Goal: Transaction & Acquisition: Obtain resource

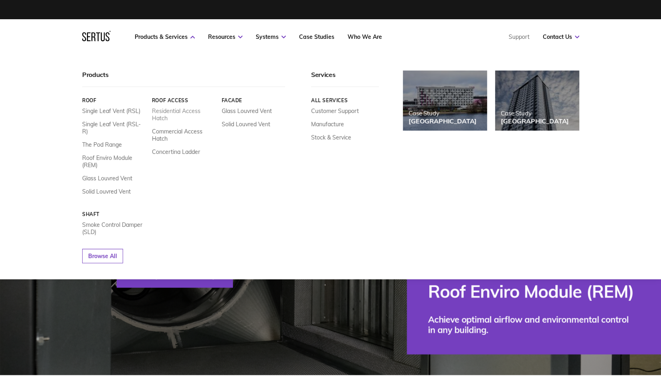
click at [164, 109] on link "Residential Access Hatch" at bounding box center [184, 114] width 64 height 14
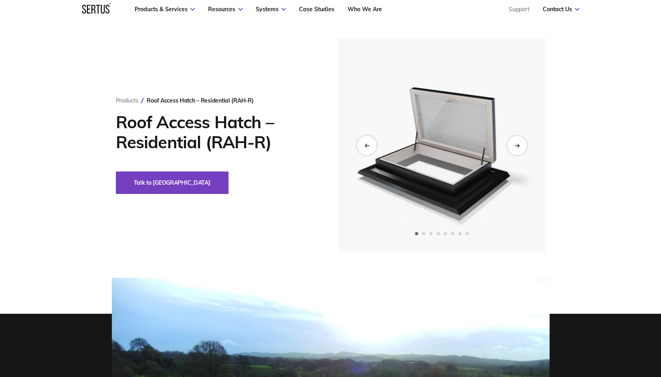
scroll to position [40, 0]
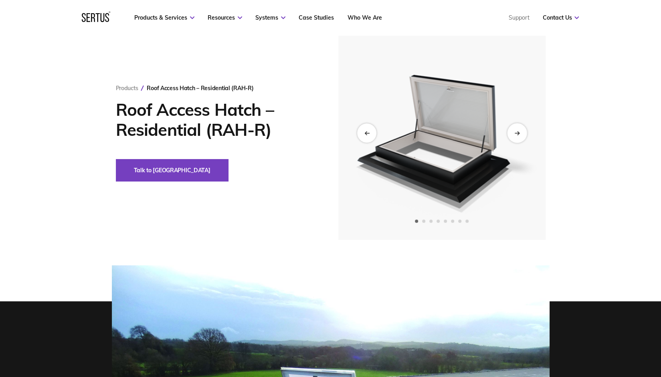
click at [517, 129] on div "Next slide" at bounding box center [517, 133] width 20 height 20
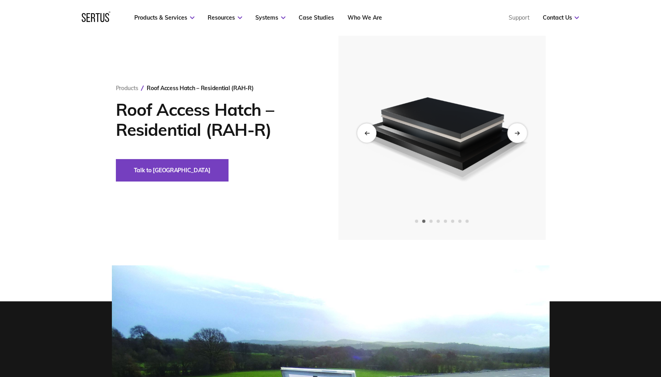
click at [519, 131] on icon "Next slide" at bounding box center [516, 133] width 5 height 4
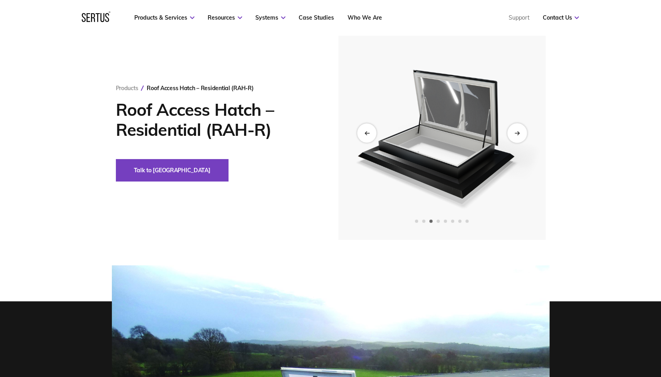
click at [519, 131] on icon "Next slide" at bounding box center [516, 133] width 5 height 4
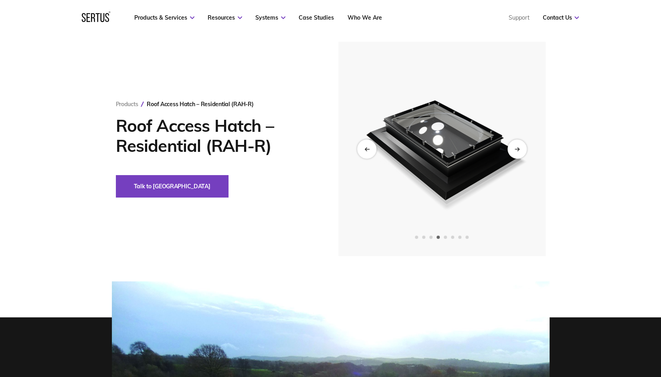
scroll to position [0, 0]
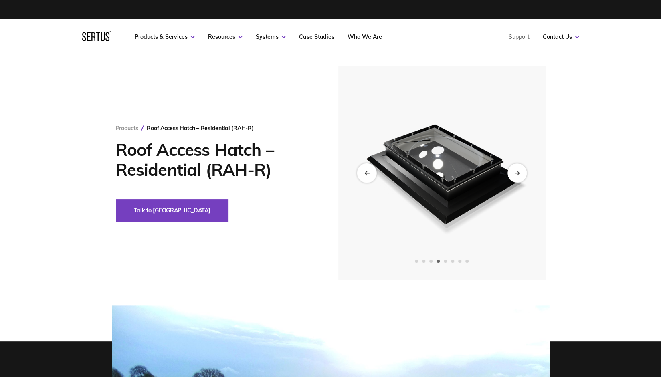
click at [370, 169] on div "Previous slide" at bounding box center [367, 173] width 20 height 20
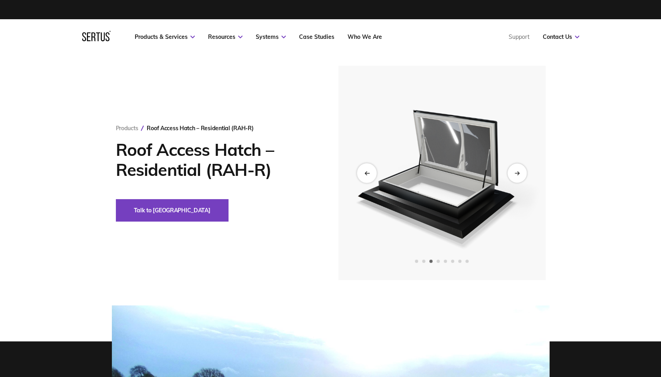
click at [366, 173] on icon "Previous slide" at bounding box center [366, 173] width 5 height 4
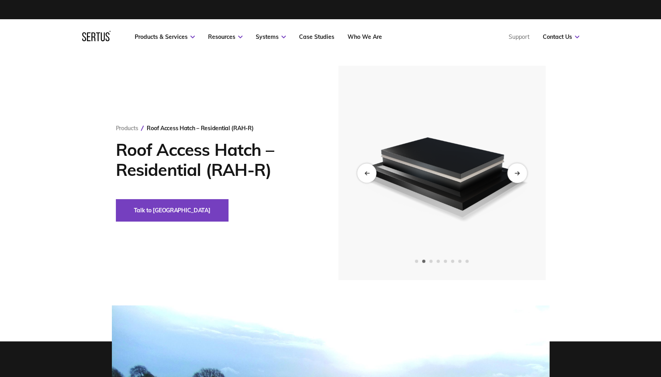
click at [515, 171] on icon "Next slide" at bounding box center [516, 173] width 5 height 4
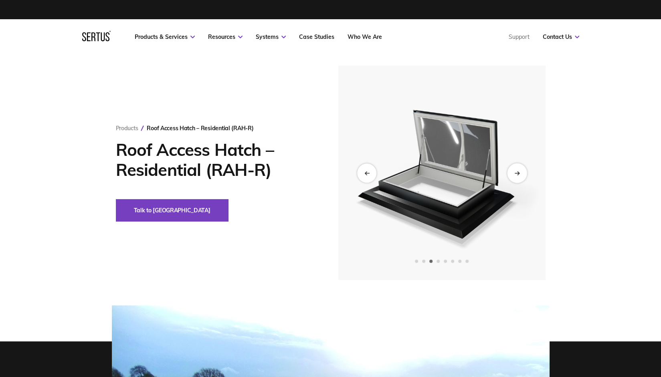
click at [516, 171] on icon "Next slide" at bounding box center [516, 173] width 5 height 4
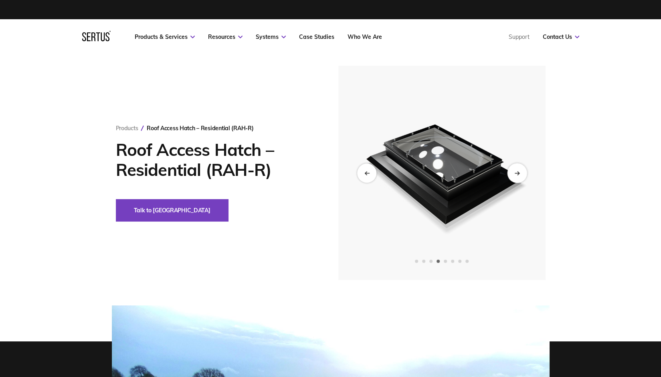
click at [516, 171] on icon "Next slide" at bounding box center [516, 173] width 5 height 4
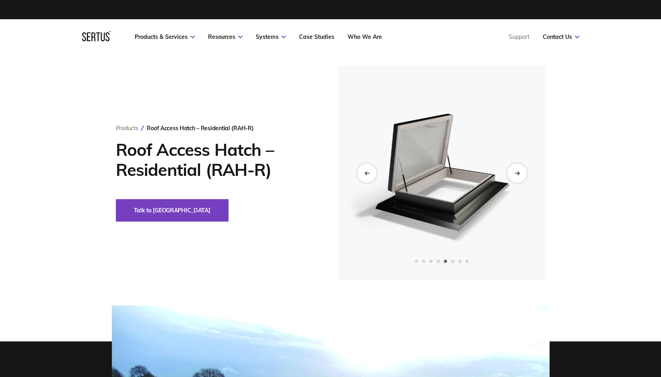
click at [518, 171] on icon "Next slide" at bounding box center [516, 173] width 5 height 4
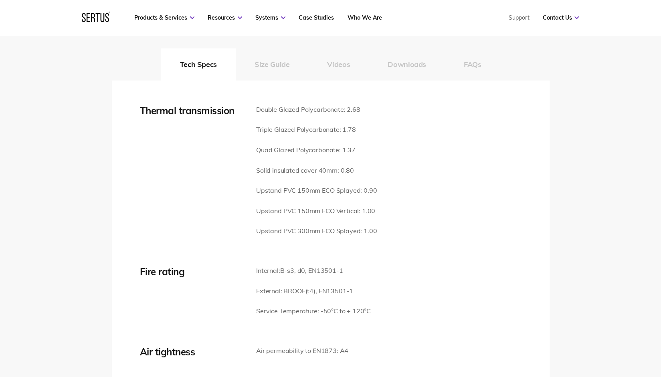
scroll to position [882, 0]
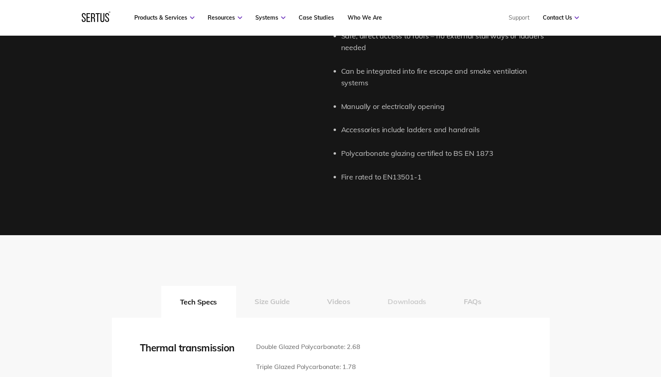
click at [398, 290] on button "Downloads" at bounding box center [407, 302] width 76 height 32
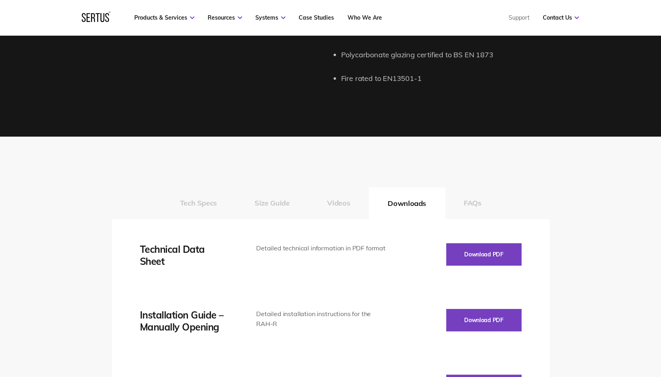
scroll to position [1002, 0]
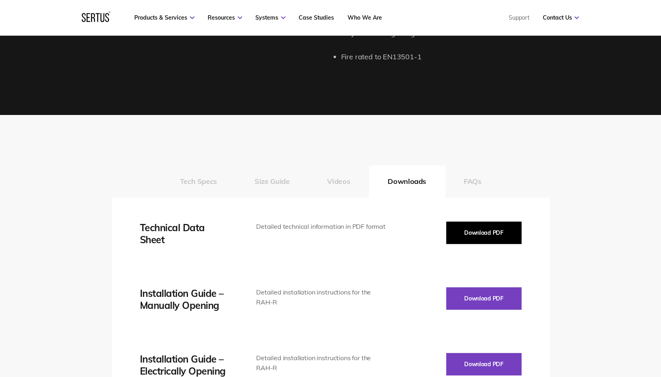
click at [497, 223] on button "Download PDF" at bounding box center [483, 233] width 75 height 22
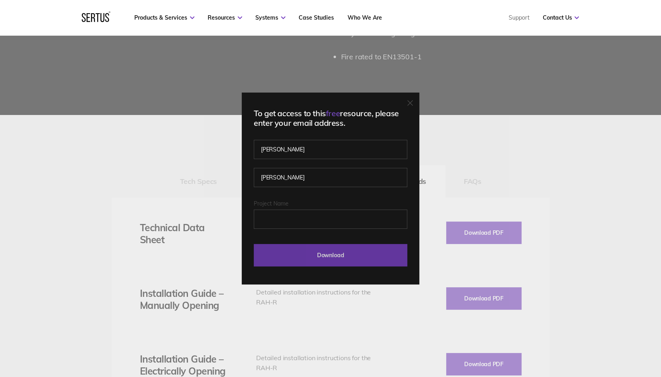
click at [327, 251] on input "Download" at bounding box center [331, 255] width 154 height 22
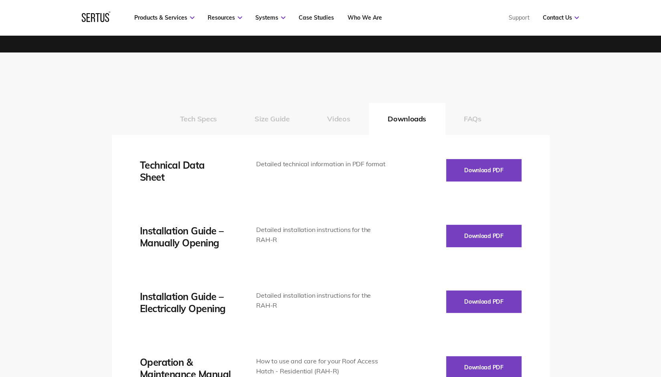
scroll to position [1082, 0]
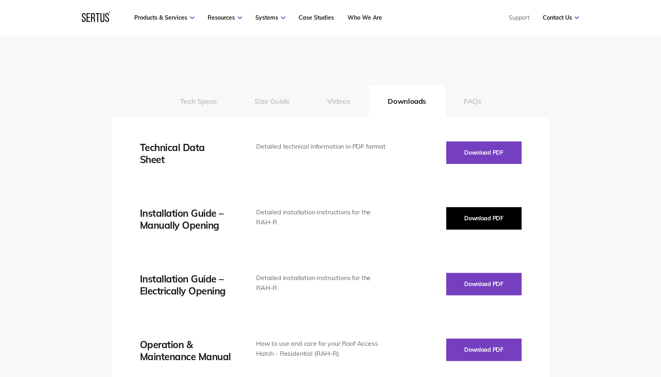
click at [483, 208] on button "Download PDF" at bounding box center [483, 218] width 75 height 22
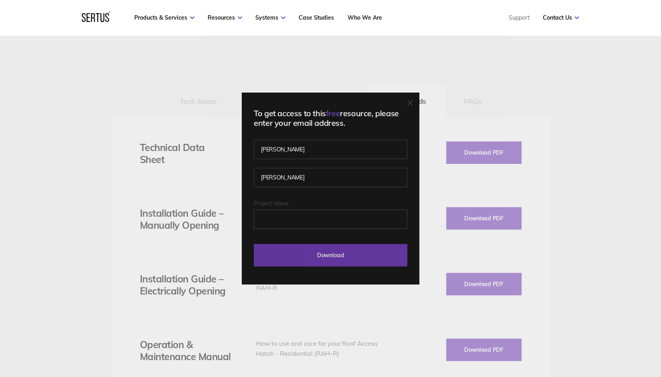
click at [307, 261] on input "Download" at bounding box center [331, 255] width 154 height 22
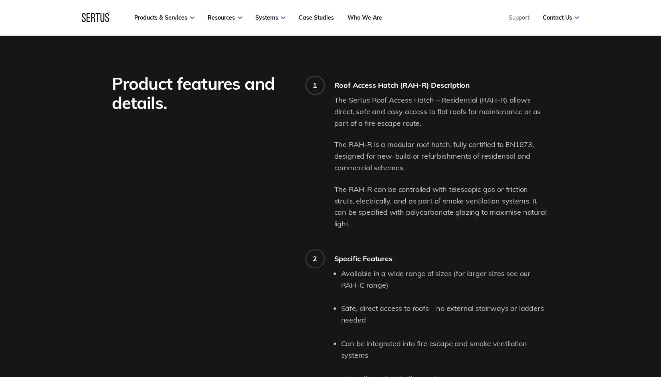
scroll to position [641, 0]
